Goal: Transaction & Acquisition: Purchase product/service

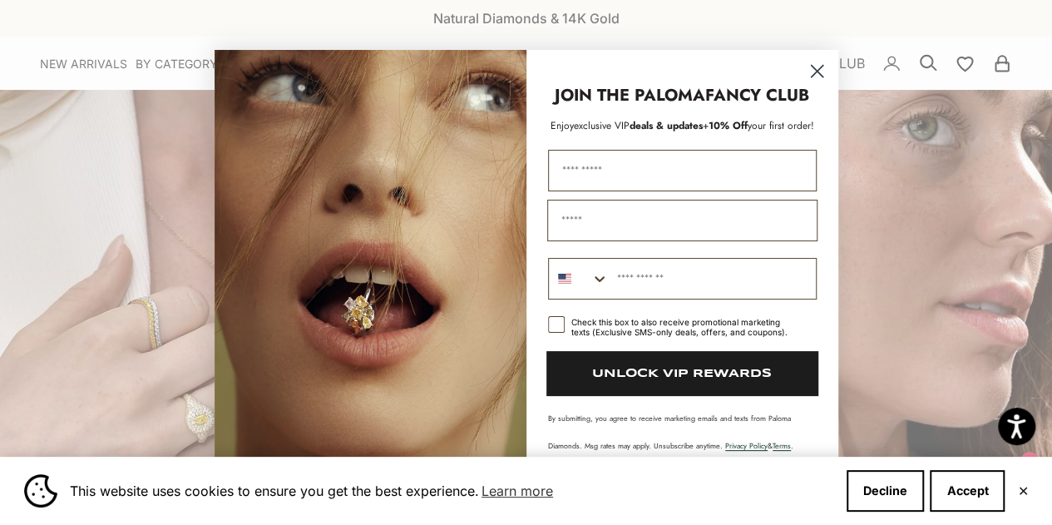
drag, startPoint x: 0, startPoint y: 106, endPoint x: 257, endPoint y: 480, distance: 454.1
click at [0, 116] on div "Close dialog JOIN THE PALOMA FANCY CLUB Enjoy exclusive VIP deals & updates + 1…" at bounding box center [526, 262] width 1052 height 525
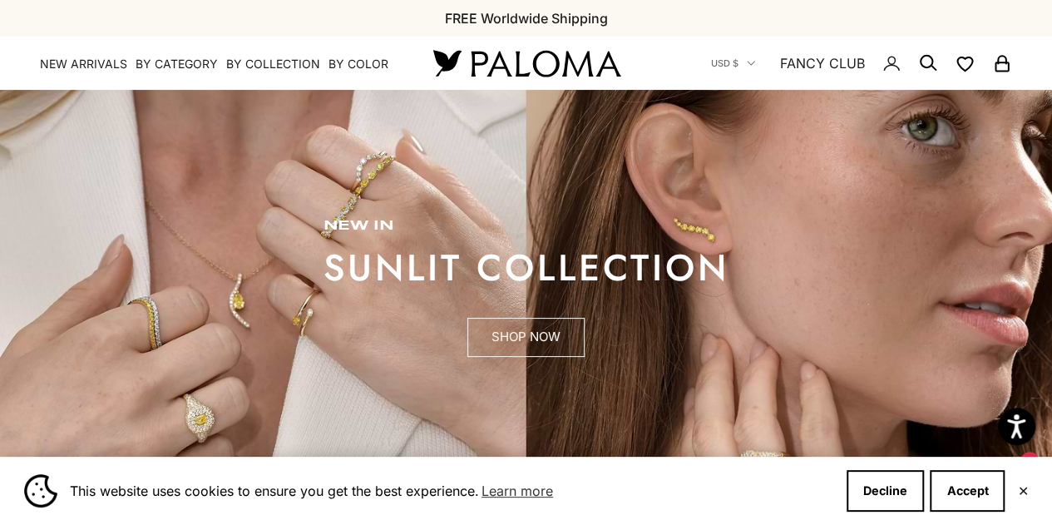
click at [547, 336] on link "SHOP NOW" at bounding box center [525, 338] width 117 height 40
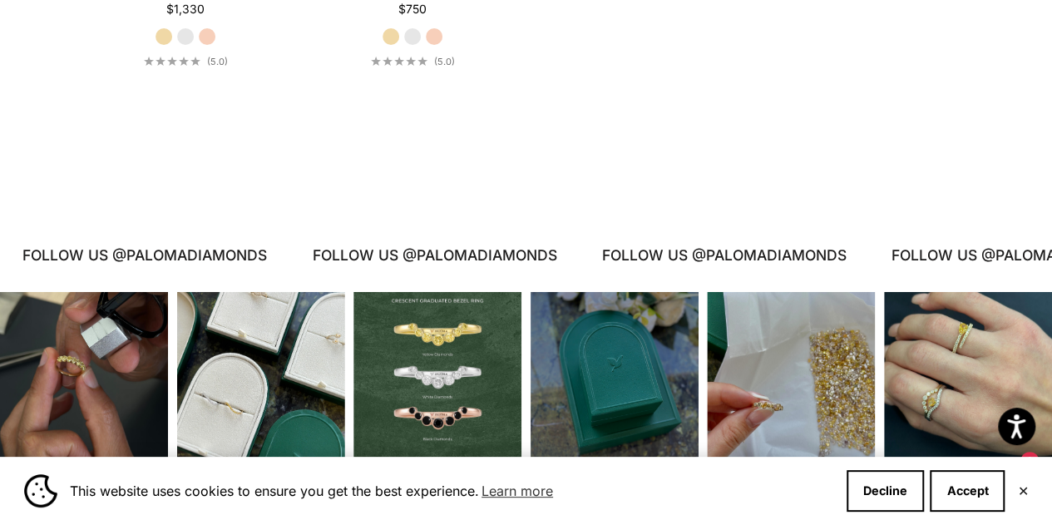
scroll to position [2995, 0]
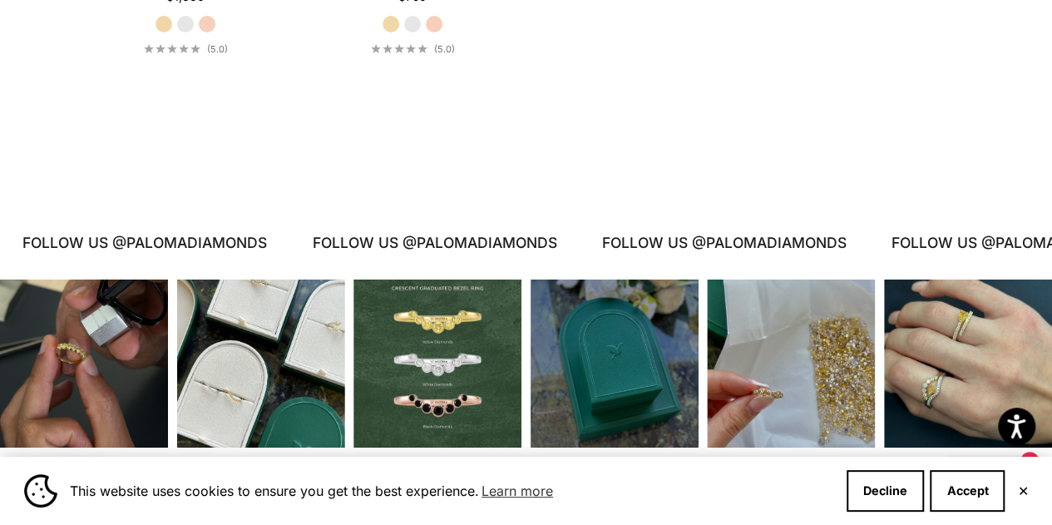
click at [1019, 490] on button "✕" at bounding box center [1022, 491] width 11 height 10
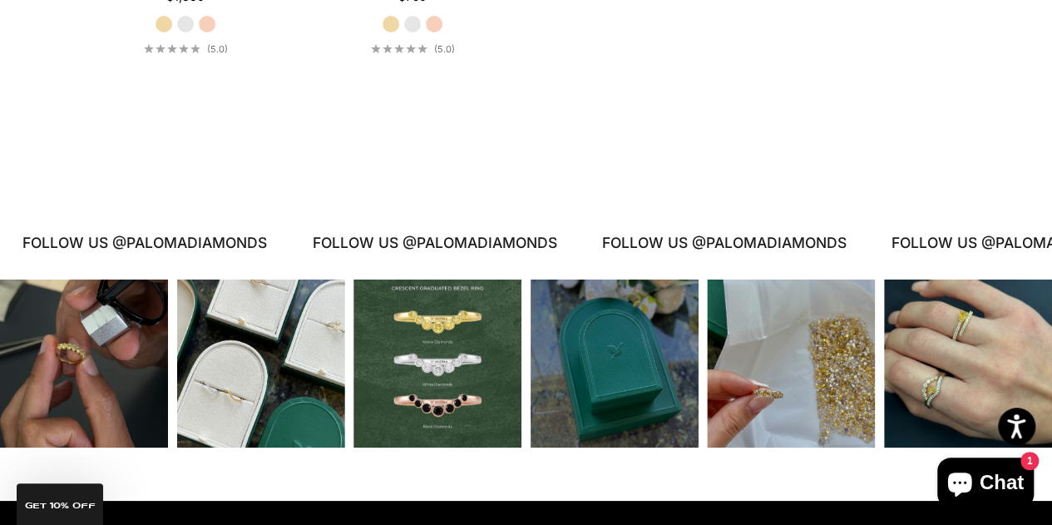
click at [958, 341] on div "Instagram post opens in a popup" at bounding box center [968, 363] width 168 height 168
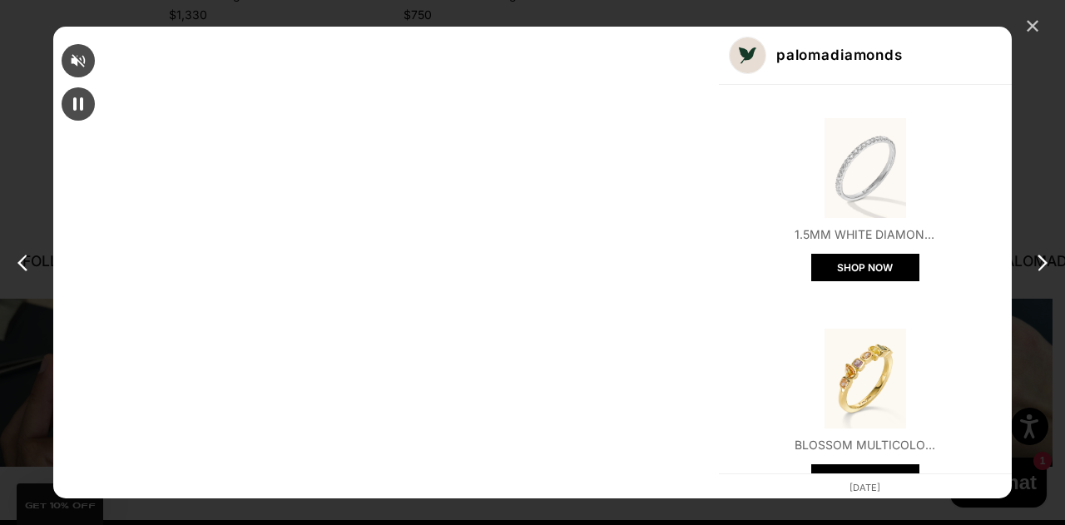
click at [1028, 29] on div "✕" at bounding box center [1032, 26] width 25 height 25
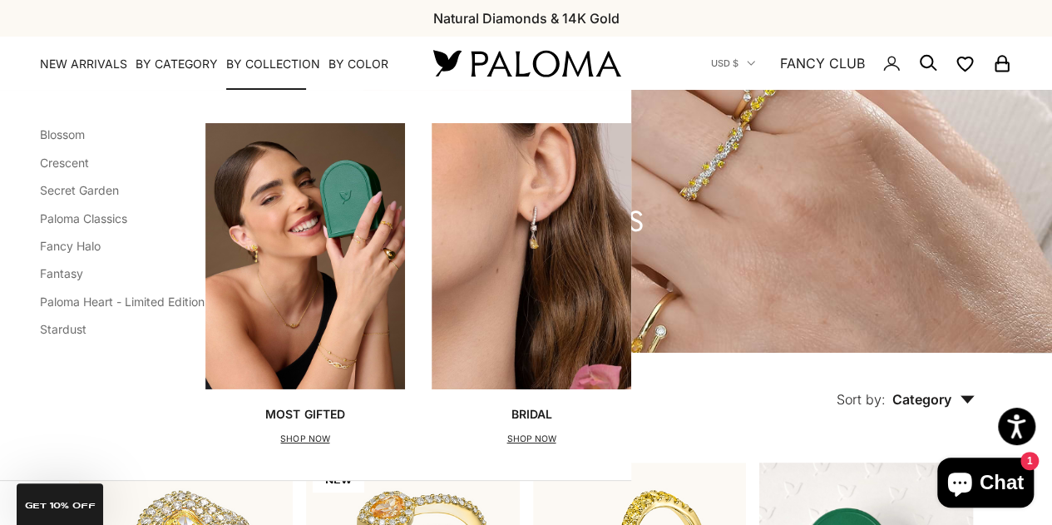
scroll to position [83, 0]
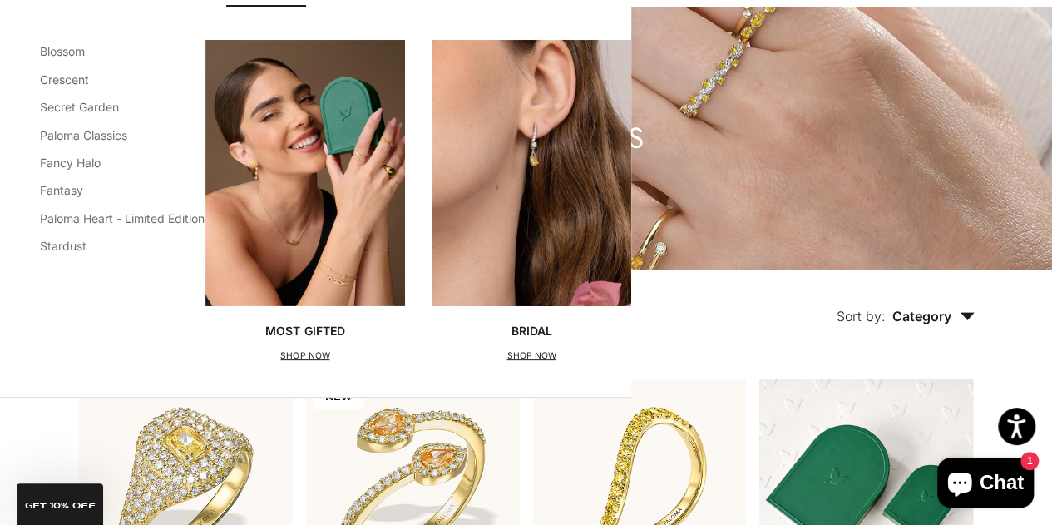
click at [529, 197] on img "Primary navigation" at bounding box center [532, 173] width 200 height 266
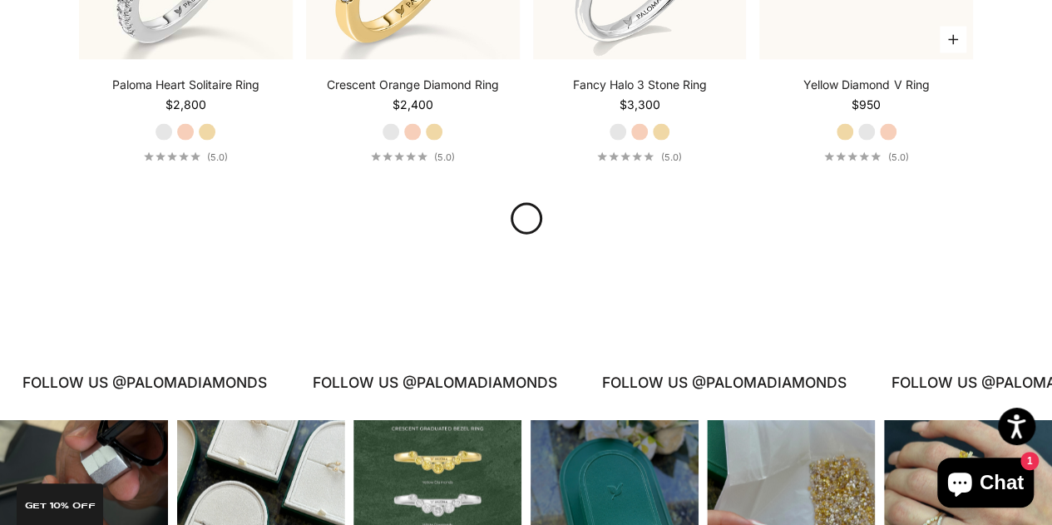
scroll to position [1747, 0]
